Goal: Information Seeking & Learning: Learn about a topic

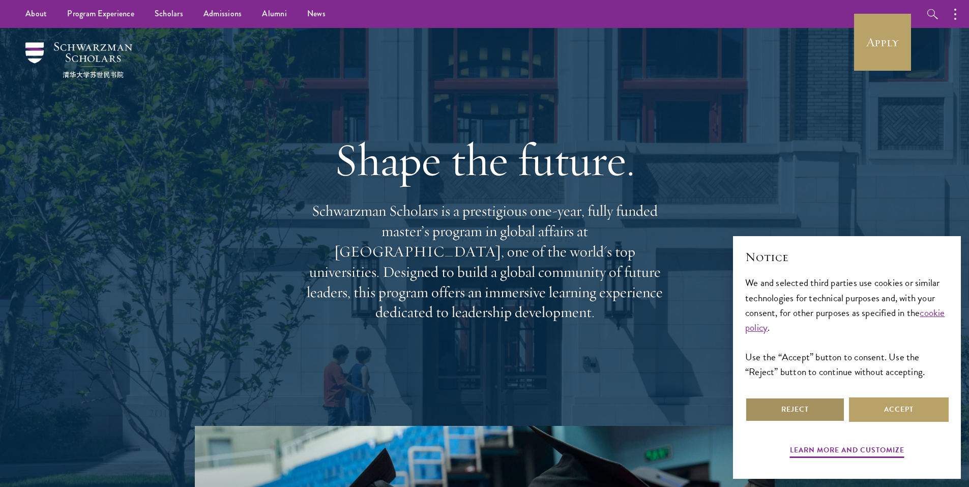
click at [814, 407] on button "Reject" at bounding box center [795, 409] width 100 height 24
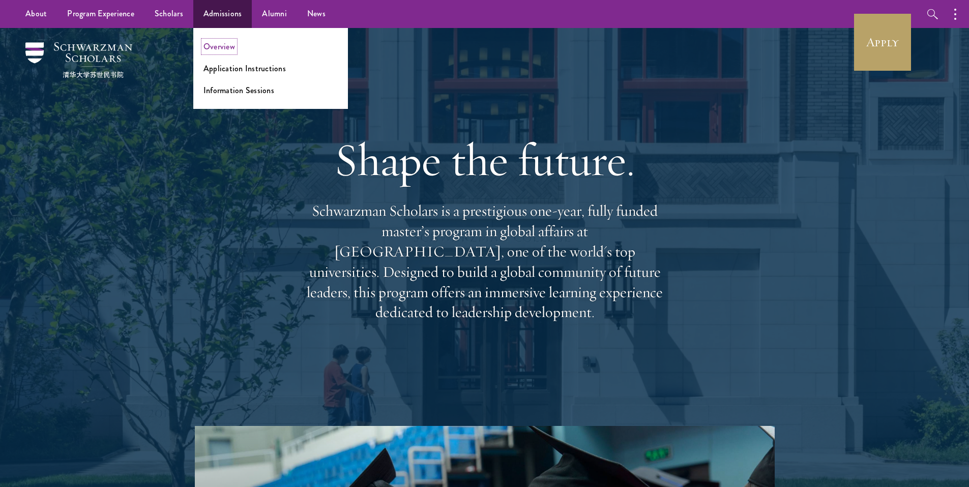
click at [216, 44] on link "Overview" at bounding box center [219, 47] width 32 height 12
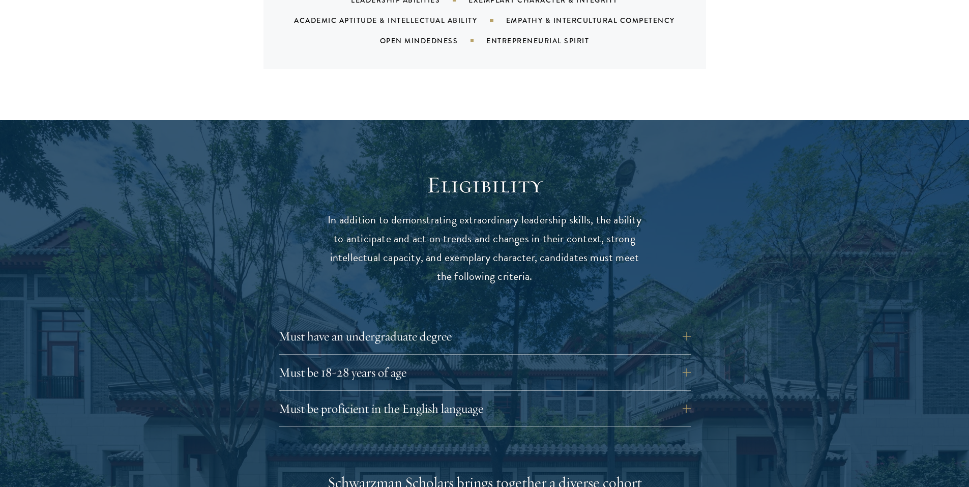
scroll to position [1221, 0]
